Goal: Task Accomplishment & Management: Use online tool/utility

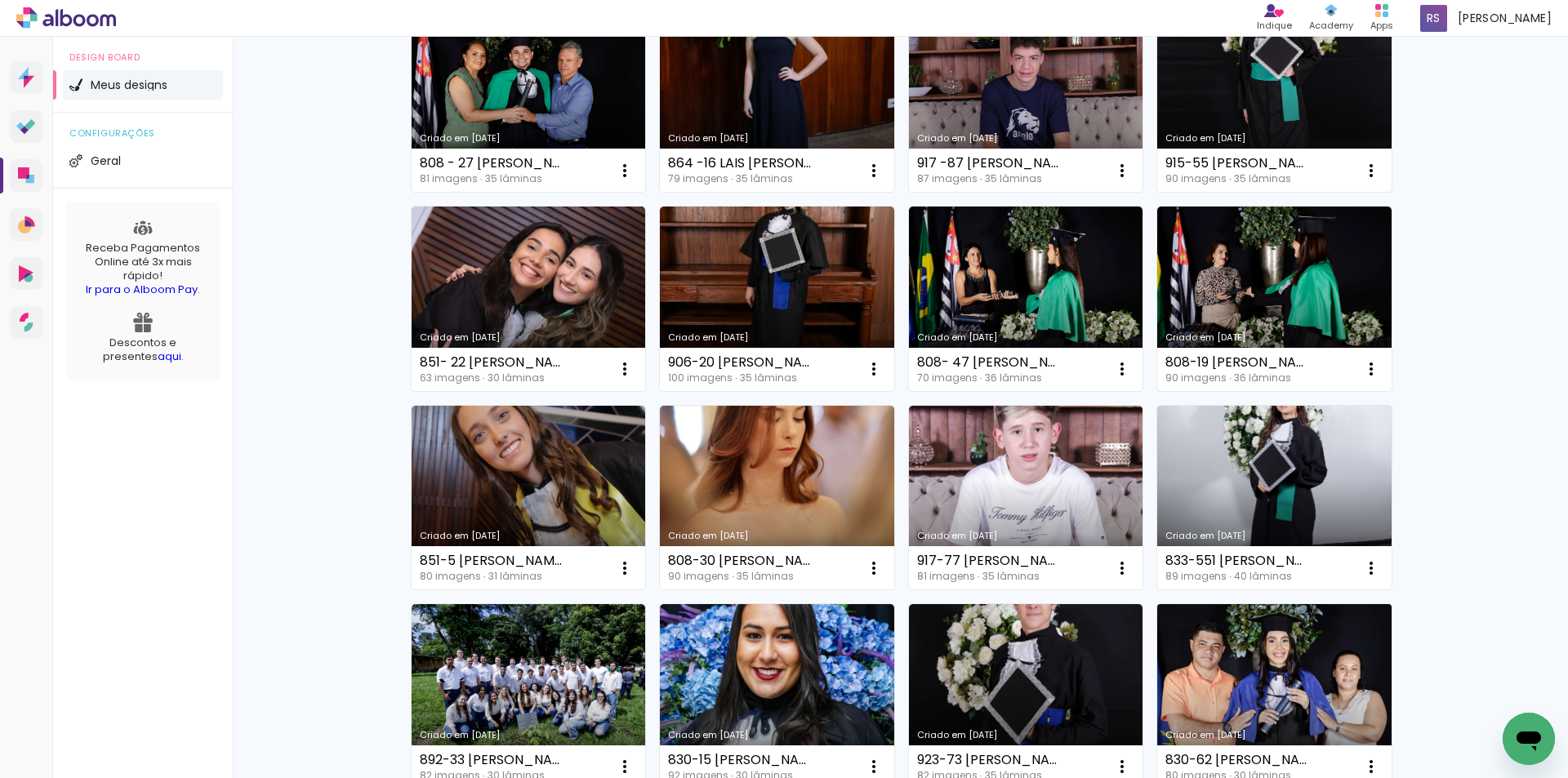
scroll to position [735, 0]
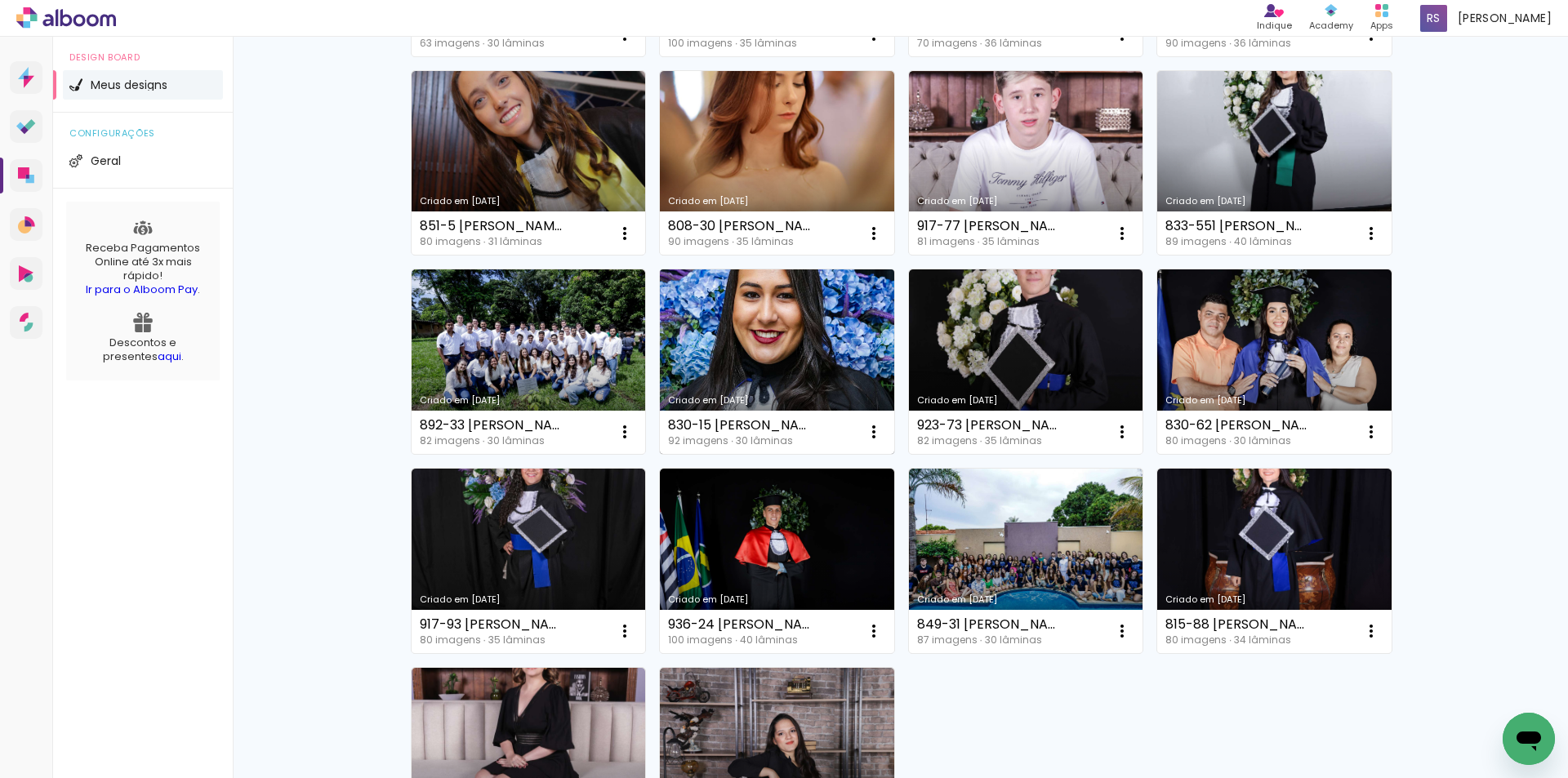
click at [760, 347] on link "Criado em [DATE]" at bounding box center [777, 361] width 234 height 185
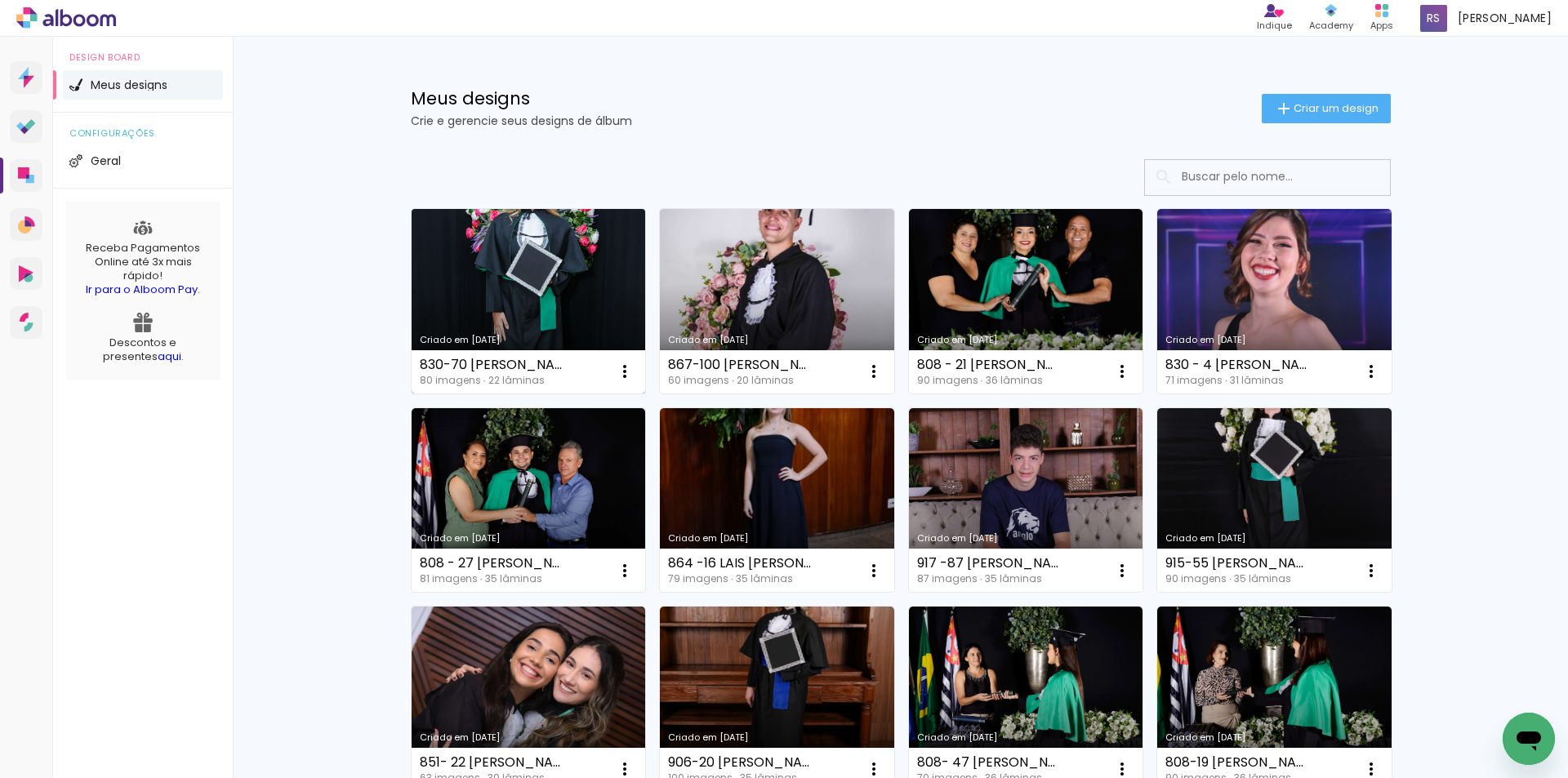
click at [517, 314] on link "Criado em [DATE]" at bounding box center [529, 301] width 234 height 185
